Goal: Information Seeking & Learning: Find specific fact

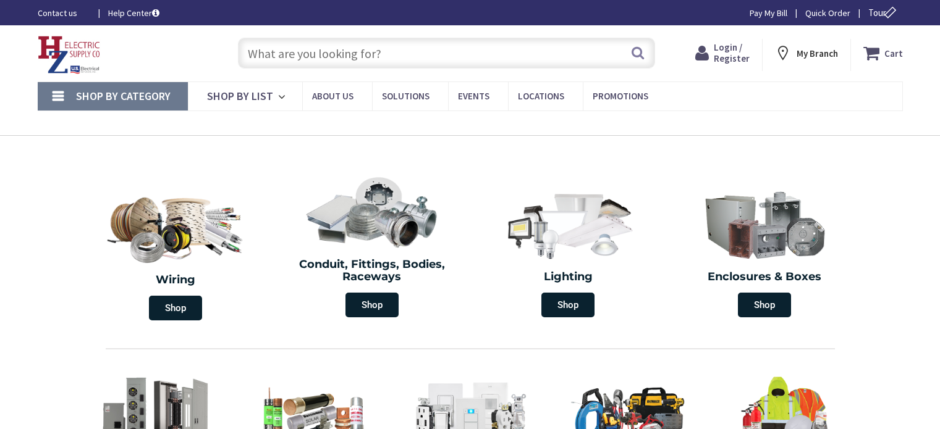
type input "Alphabet Ln, [GEOGRAPHIC_DATA], [GEOGRAPHIC_DATA] 02493, [GEOGRAPHIC_DATA]"
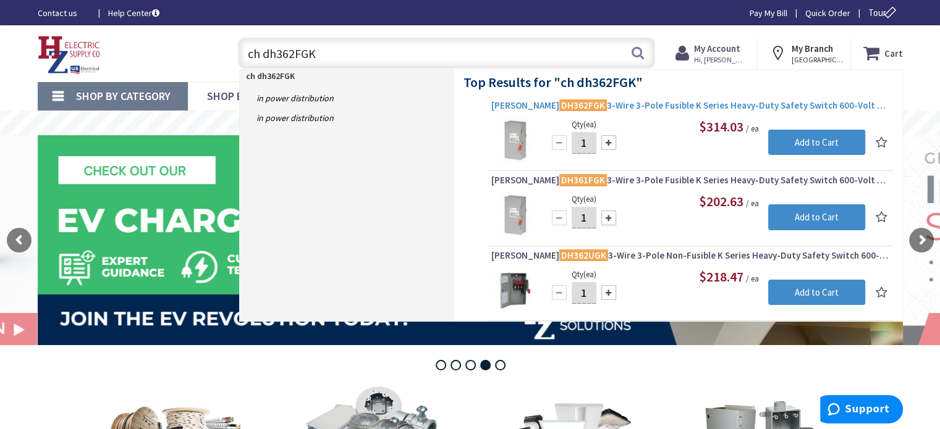
type input "ch dh362FGK"
click at [632, 101] on span "[PERSON_NAME] DH362FGK 3-Wire 3-Pole Fusible K Series Heavy-Duty Safety Switch …" at bounding box center [690, 105] width 399 height 12
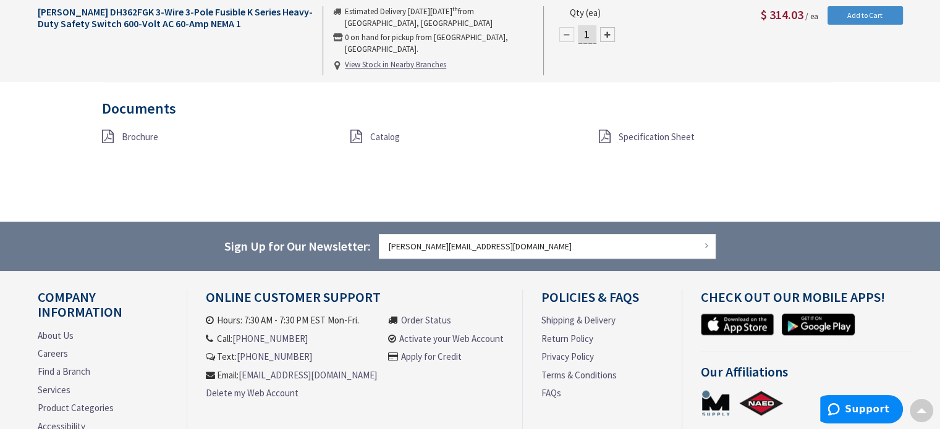
click at [657, 133] on span "Specification Sheet" at bounding box center [657, 137] width 76 height 12
